Goal: Information Seeking & Learning: Learn about a topic

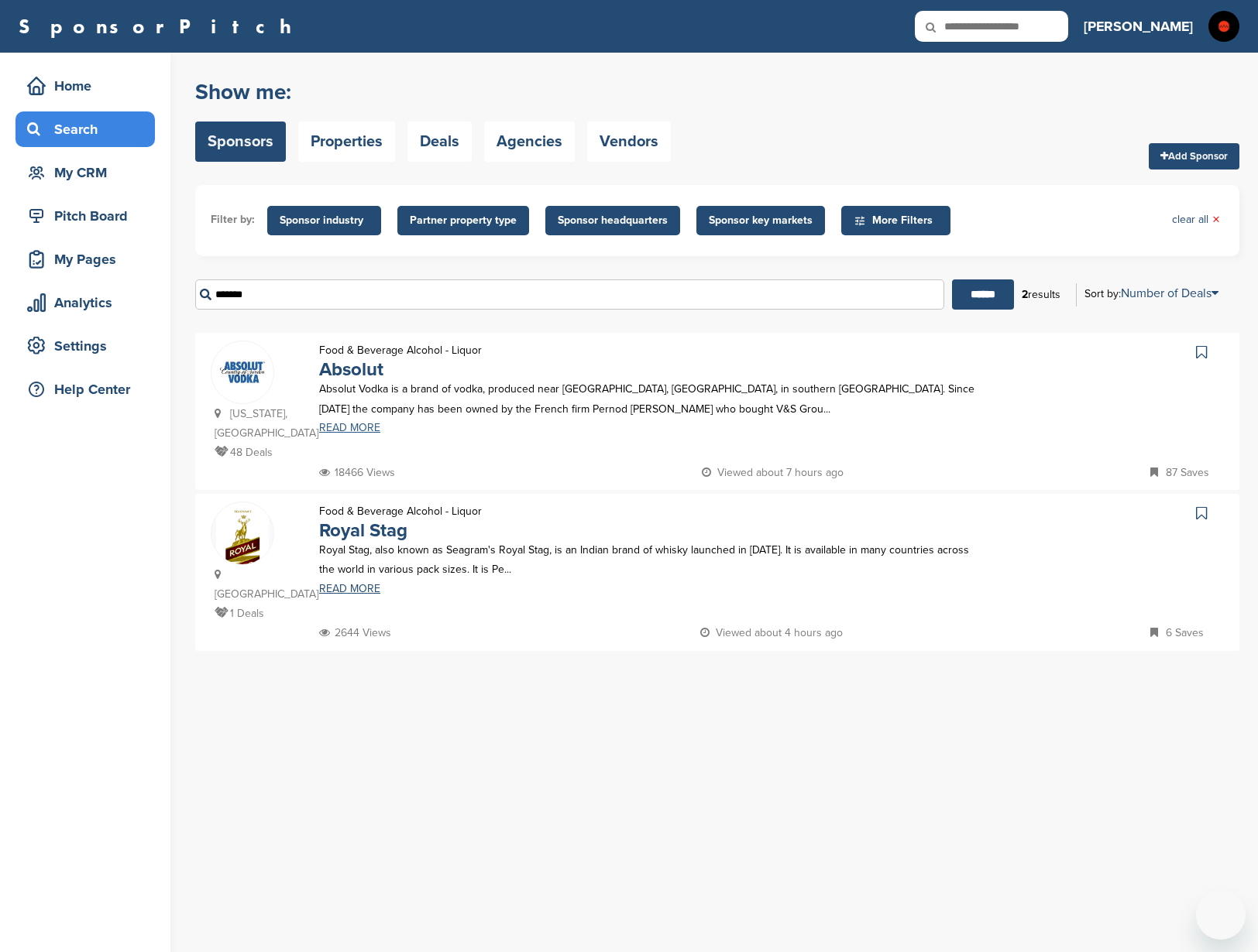
click at [367, 430] on link "READ MORE" at bounding box center [648, 427] width 659 height 11
